Goal: Task Accomplishment & Management: Manage account settings

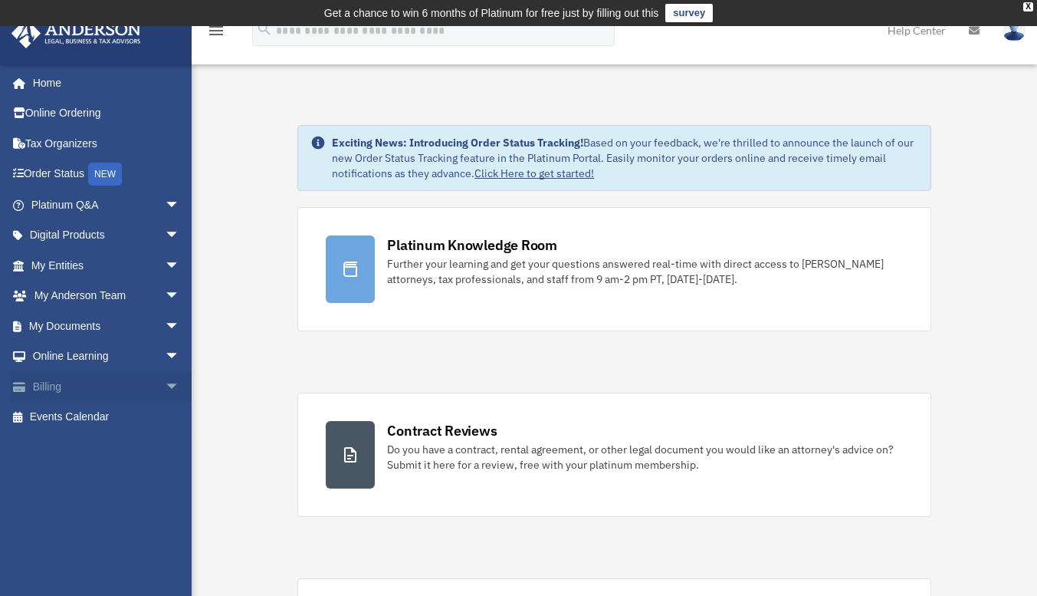
click at [46, 385] on link "Billing arrow_drop_down" at bounding box center [107, 386] width 192 height 31
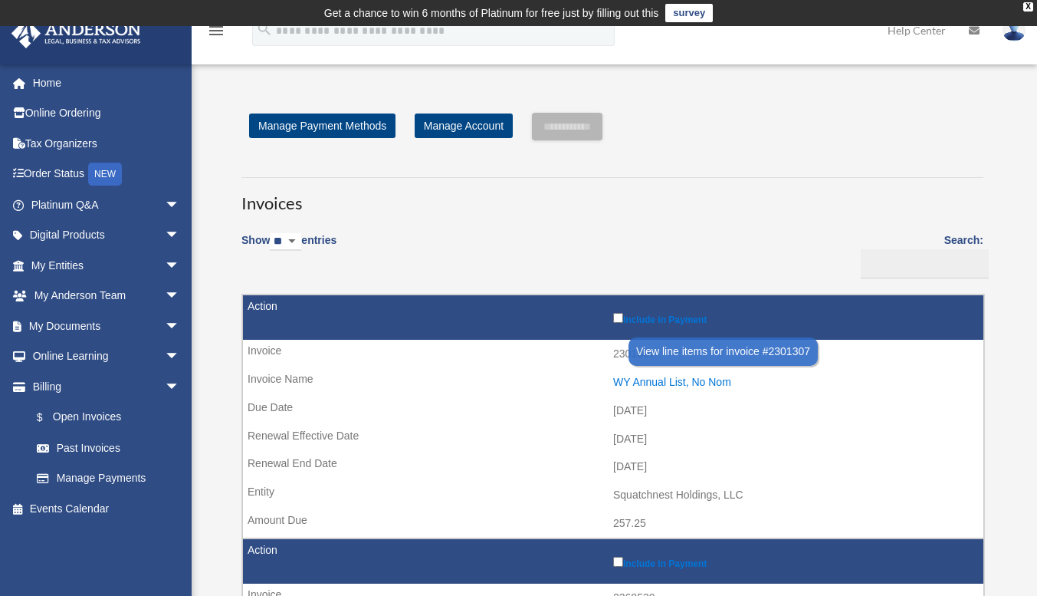
click at [709, 381] on div "WY Annual List, No Nom" at bounding box center [794, 382] width 363 height 13
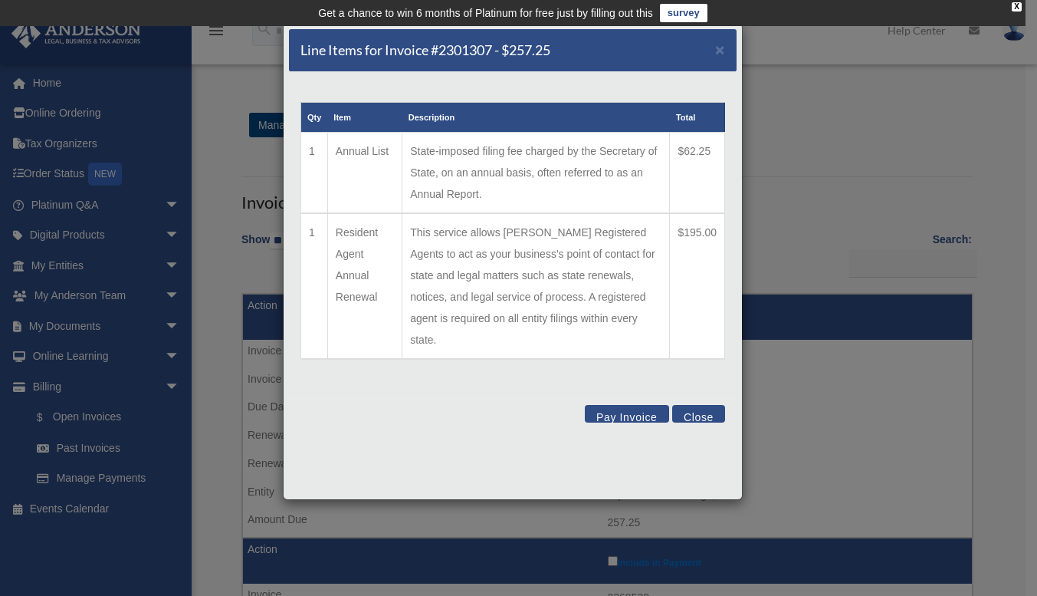
click at [703, 405] on button "Close" at bounding box center [698, 414] width 53 height 18
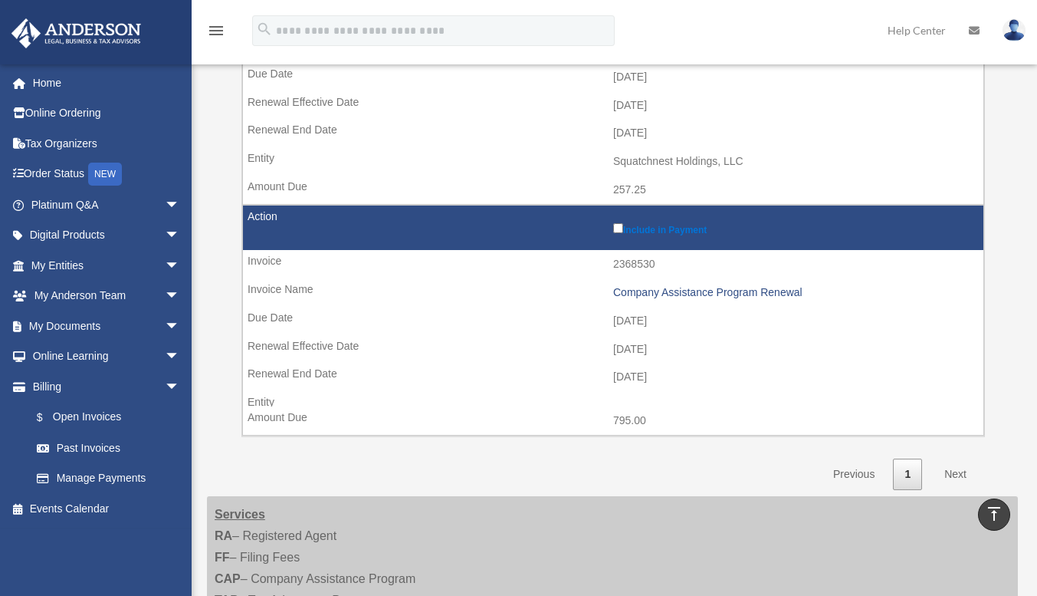
scroll to position [357, 0]
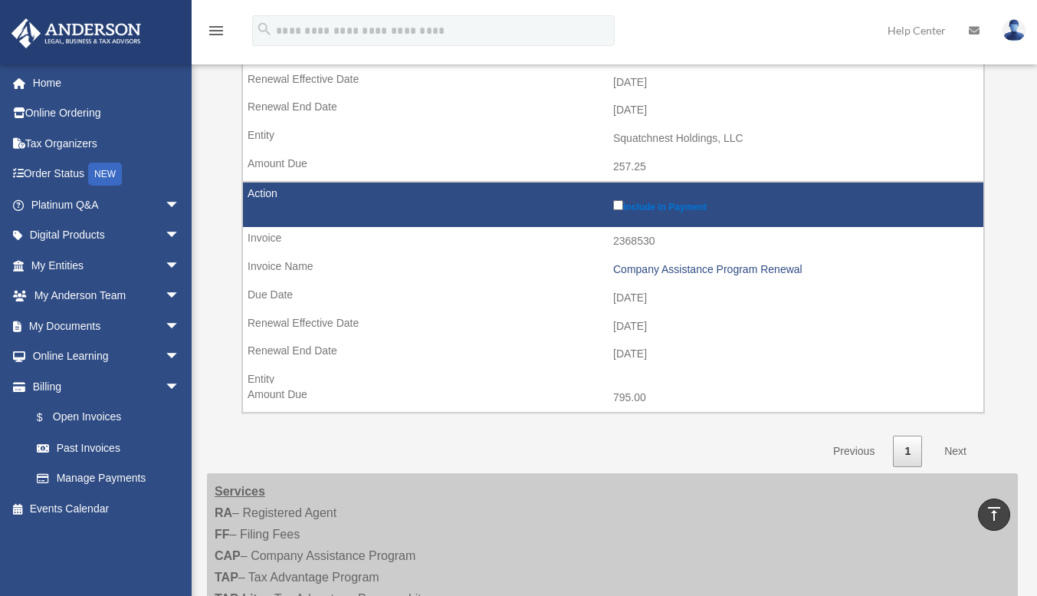
click at [957, 452] on link "Next" at bounding box center [955, 450] width 45 height 31
click at [960, 456] on link "Next" at bounding box center [955, 450] width 45 height 31
click at [104, 446] on link "Past Invoices" at bounding box center [112, 447] width 182 height 31
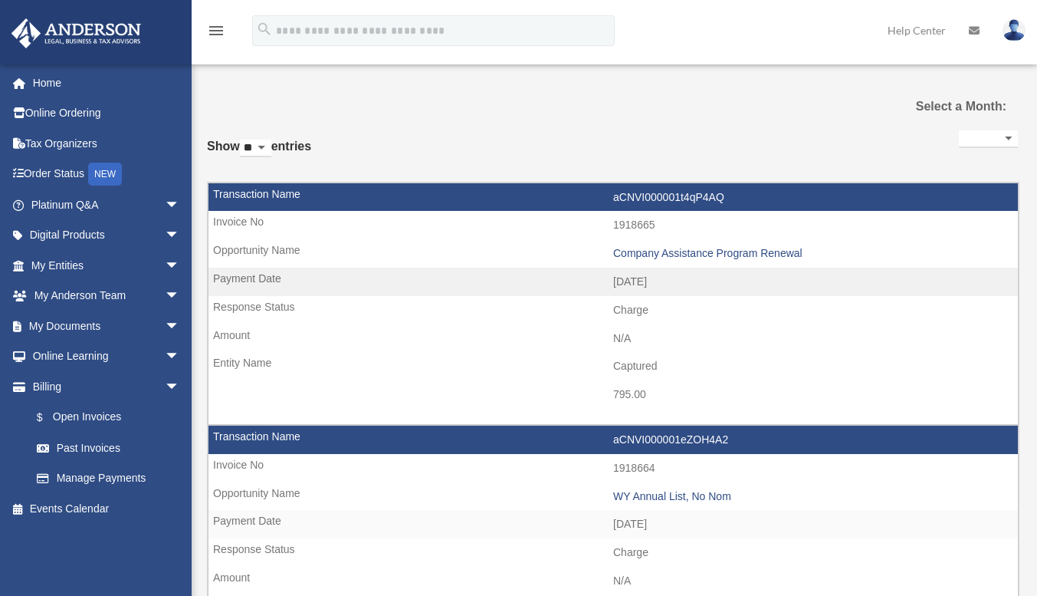
select select
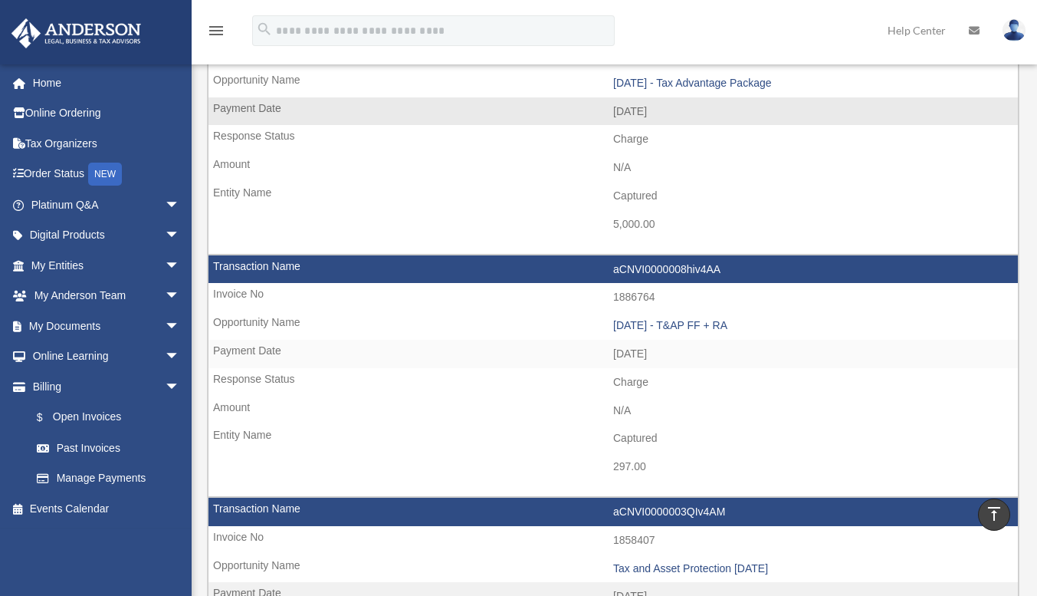
scroll to position [731, 0]
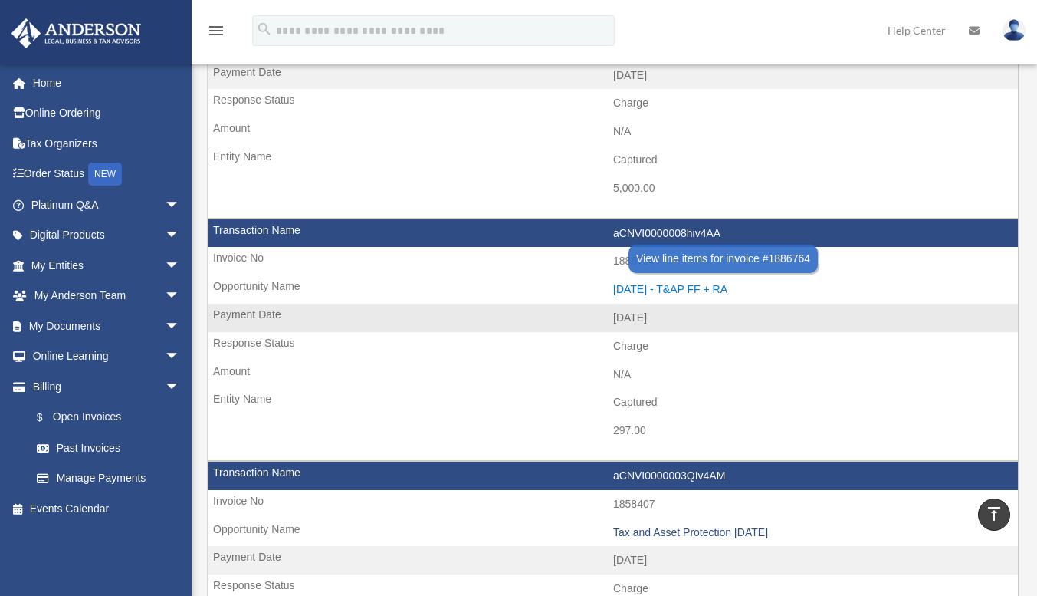
click at [714, 289] on div "[DATE] - T&AP FF + RA" at bounding box center [811, 289] width 397 height 13
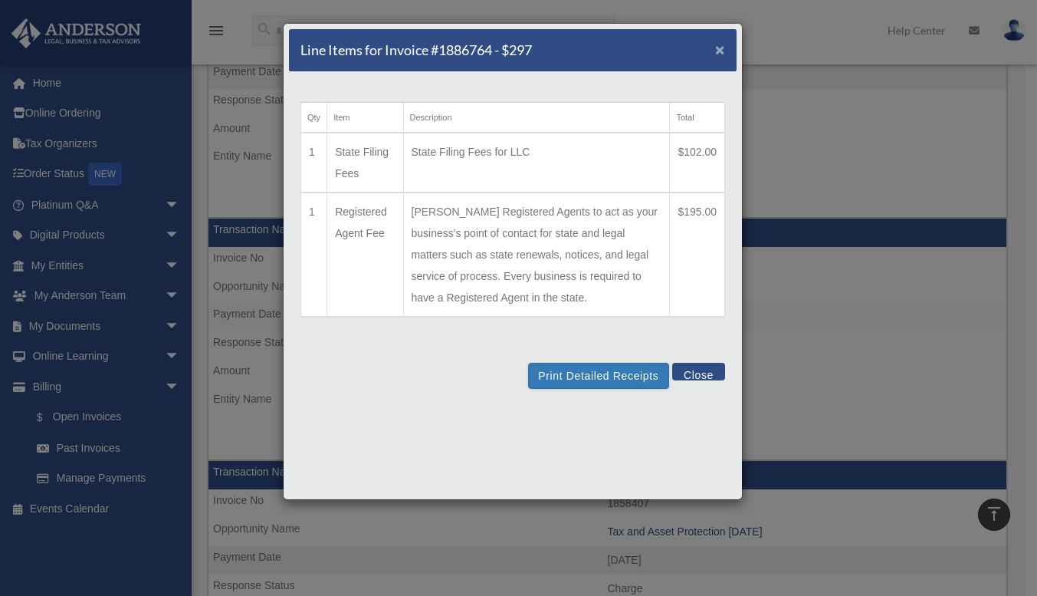
click at [721, 45] on span "×" at bounding box center [720, 50] width 10 height 18
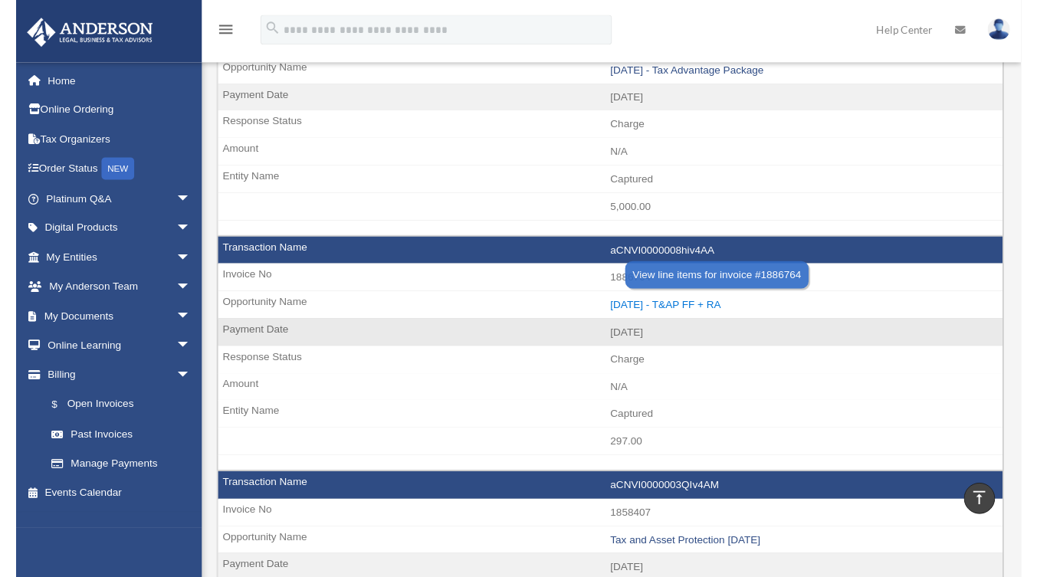
scroll to position [705, 0]
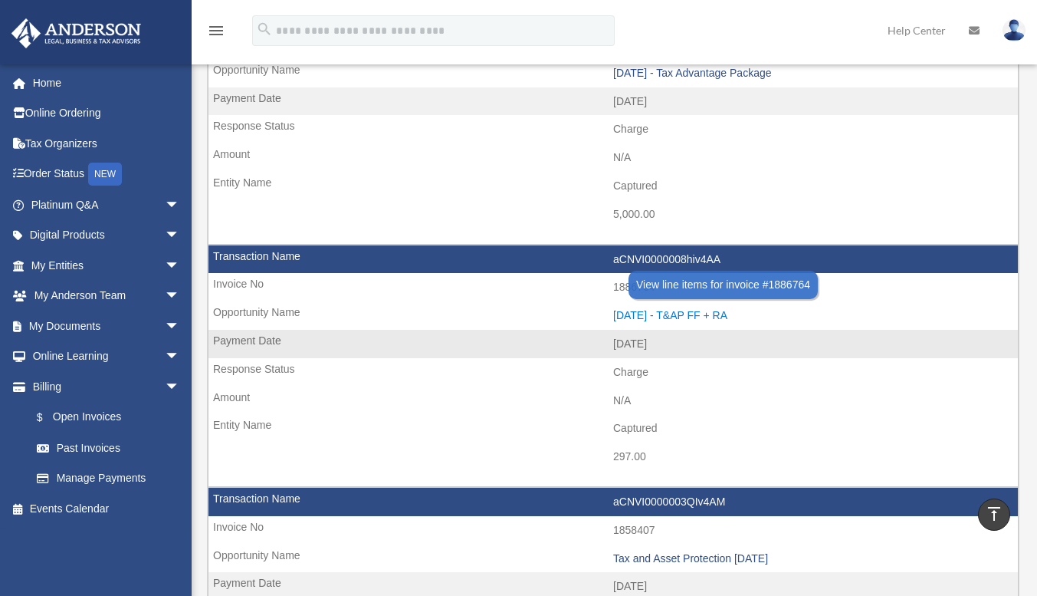
click at [675, 313] on div "[DATE] - T&AP FF + RA" at bounding box center [811, 315] width 397 height 13
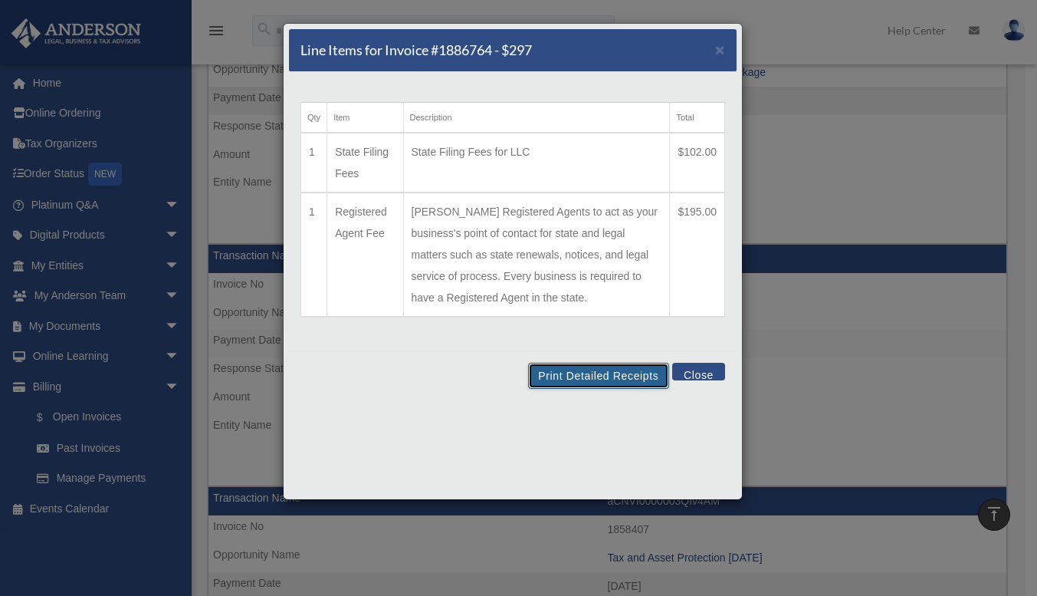
click at [627, 374] on button "Print Detailed Receipts" at bounding box center [598, 376] width 140 height 26
click at [443, 399] on div "Print Detailed Receipts Close" at bounding box center [513, 375] width 448 height 50
click at [573, 373] on button "Print Detailed Receipts" at bounding box center [598, 376] width 140 height 26
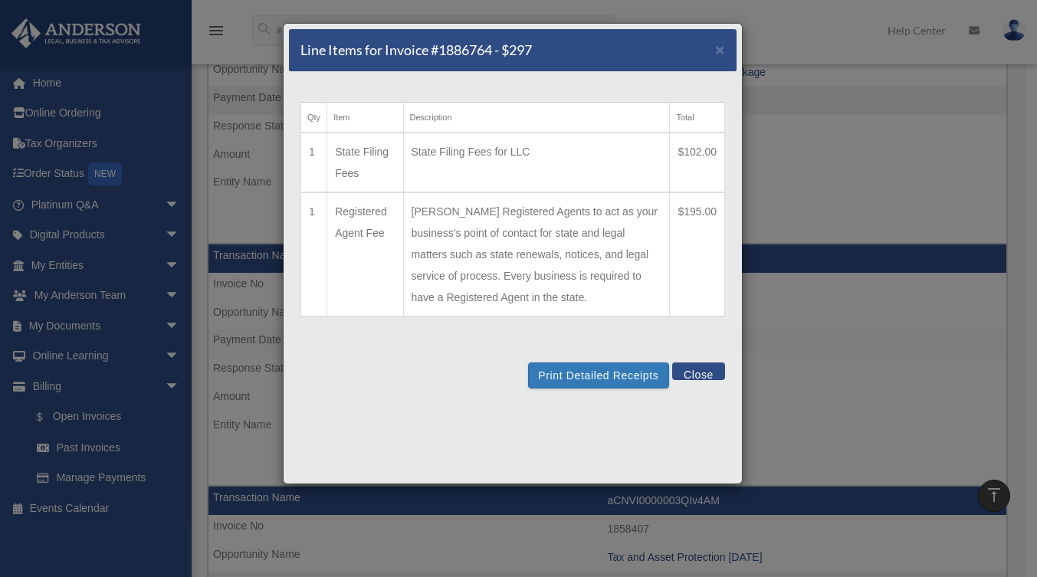
click at [699, 368] on button "Close" at bounding box center [698, 372] width 53 height 18
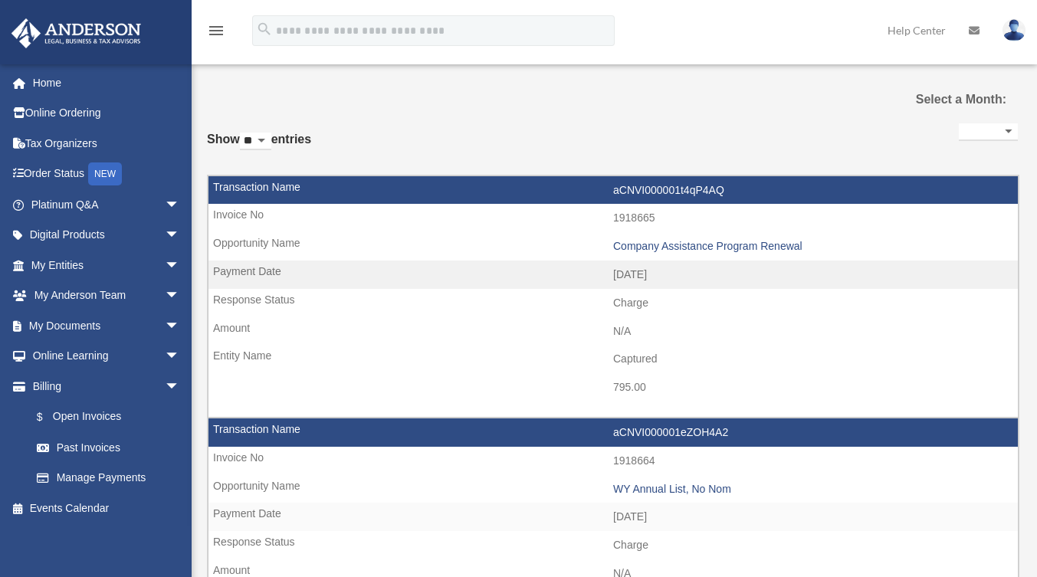
scroll to position [28, 0]
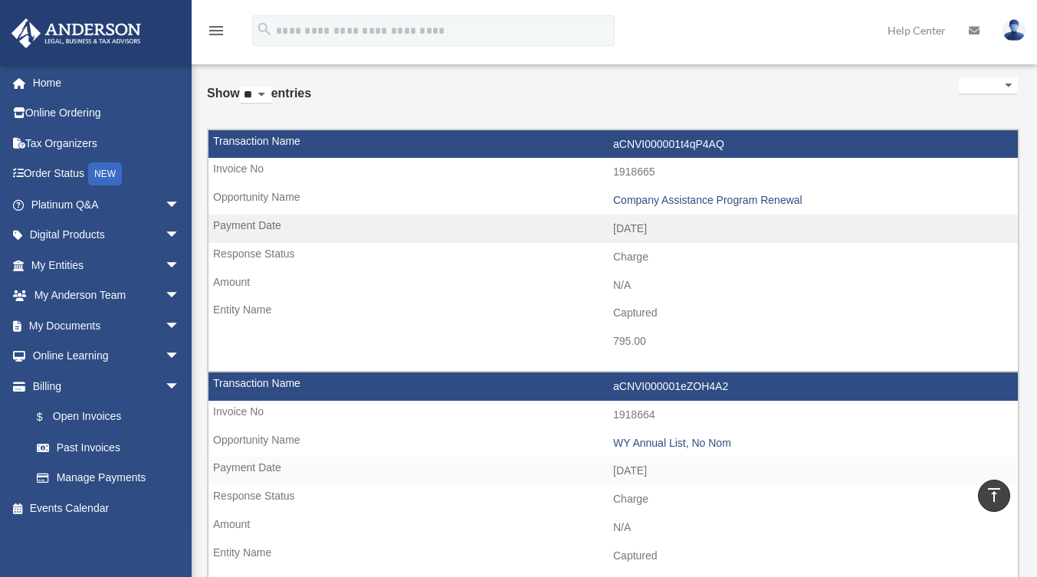
scroll to position [75, 0]
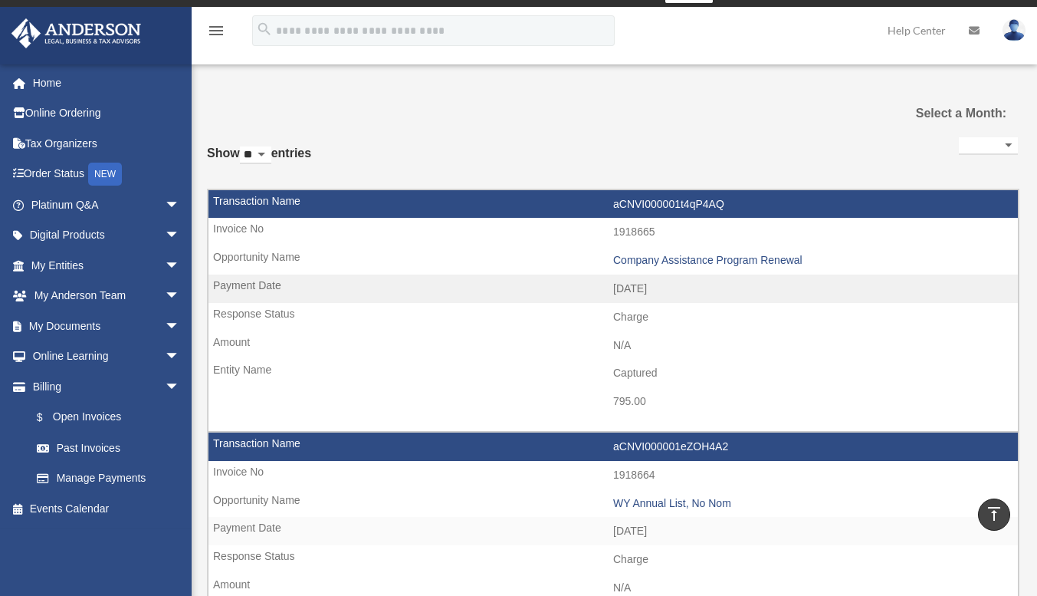
scroll to position [0, 0]
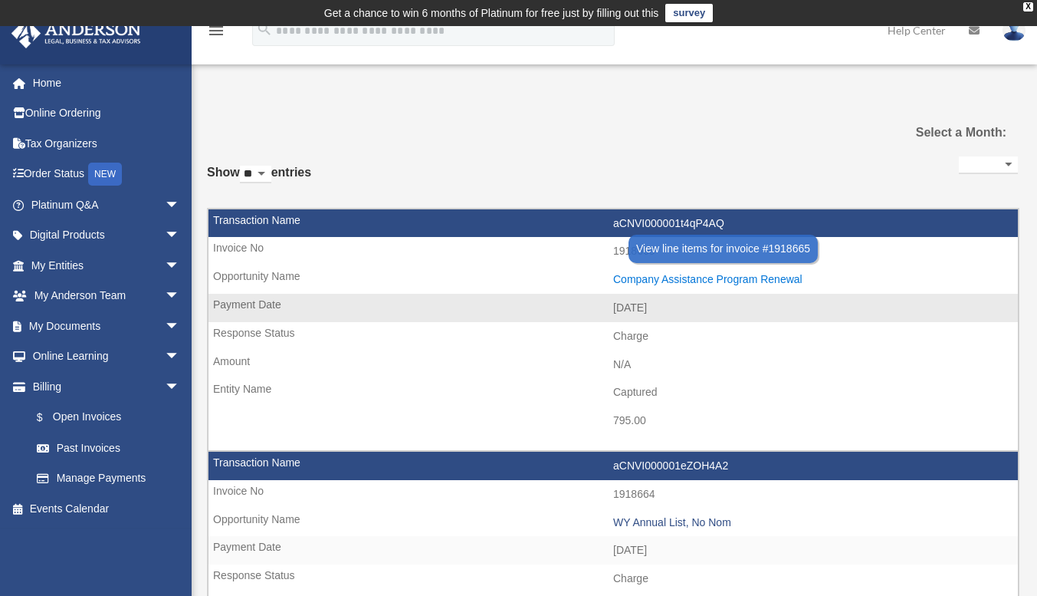
click at [701, 279] on div "Company Assistance Program Renewal" at bounding box center [811, 279] width 397 height 13
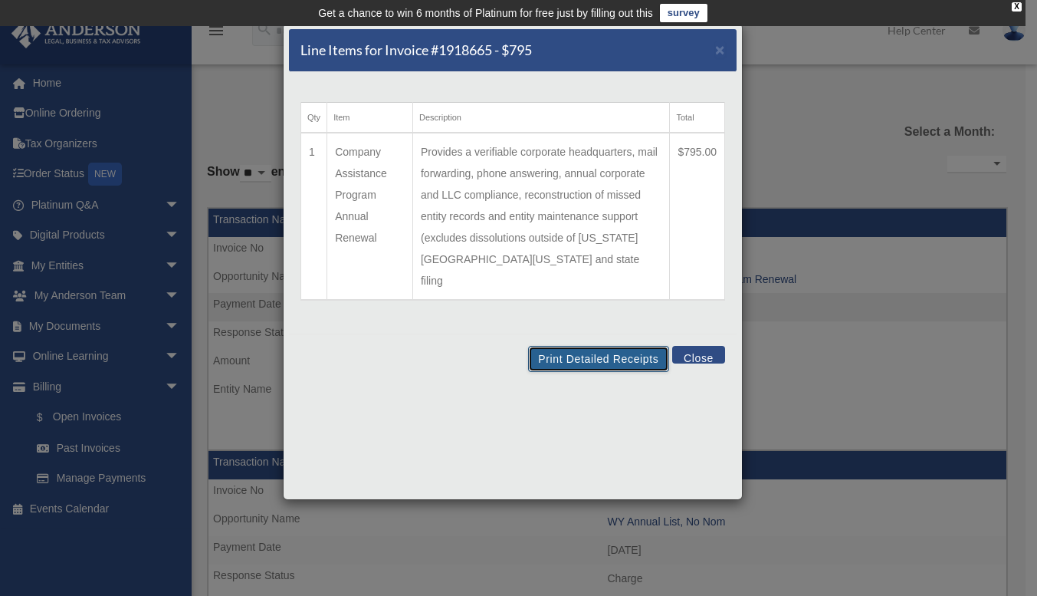
click at [600, 346] on button "Print Detailed Receipts" at bounding box center [598, 359] width 140 height 26
click at [708, 346] on button "Close" at bounding box center [698, 355] width 53 height 18
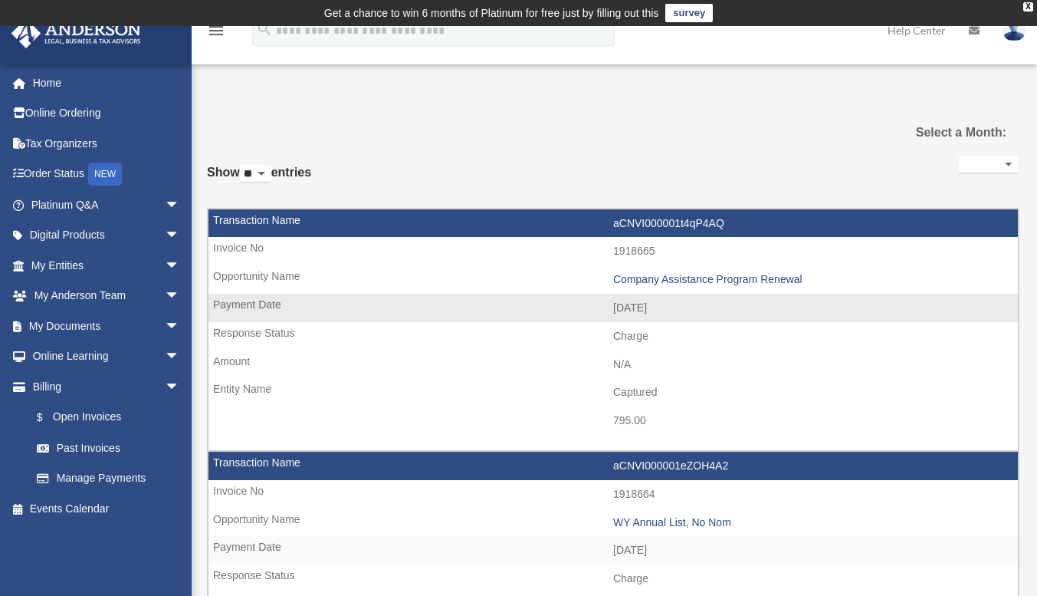
click at [814, 242] on td "1918665" at bounding box center [614, 251] width 810 height 29
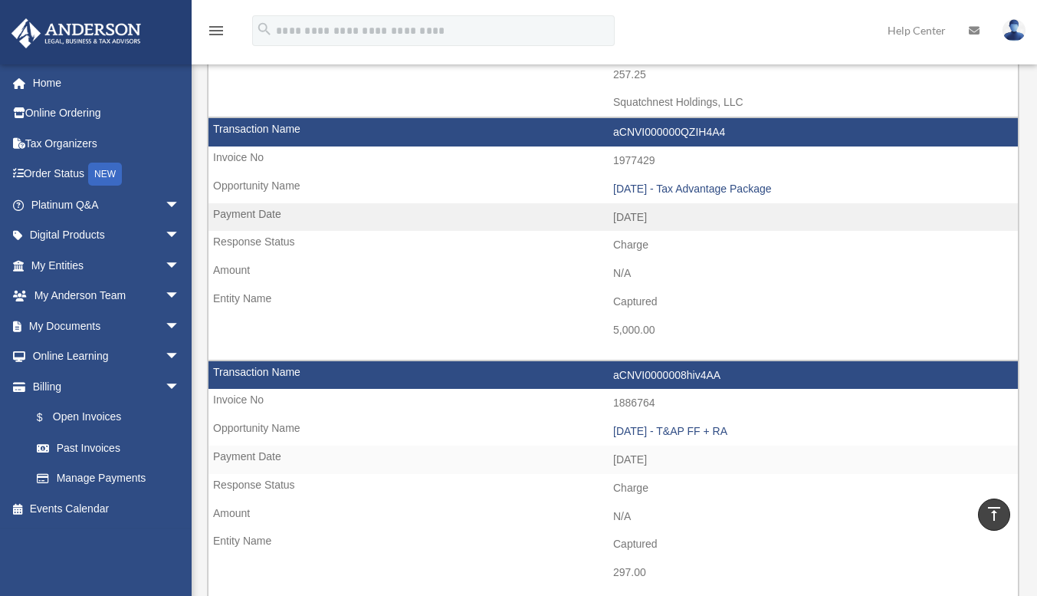
scroll to position [590, 0]
